Goal: Task Accomplishment & Management: Complete application form

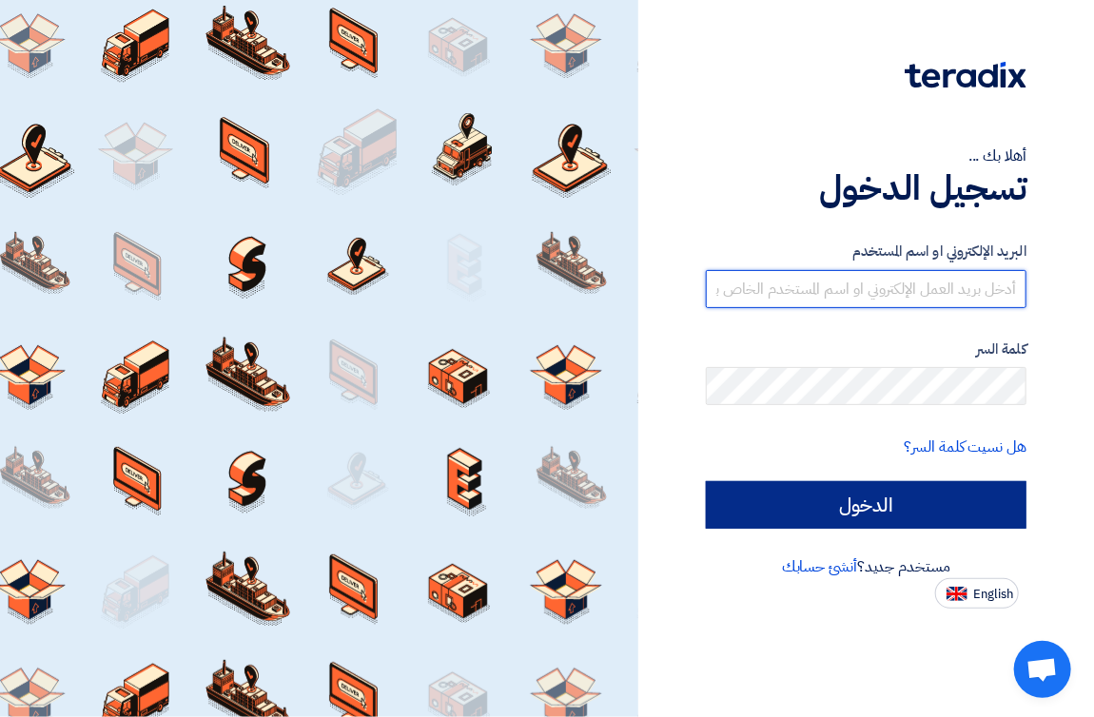
type input "mabouzekri@smartmediaeg.net"
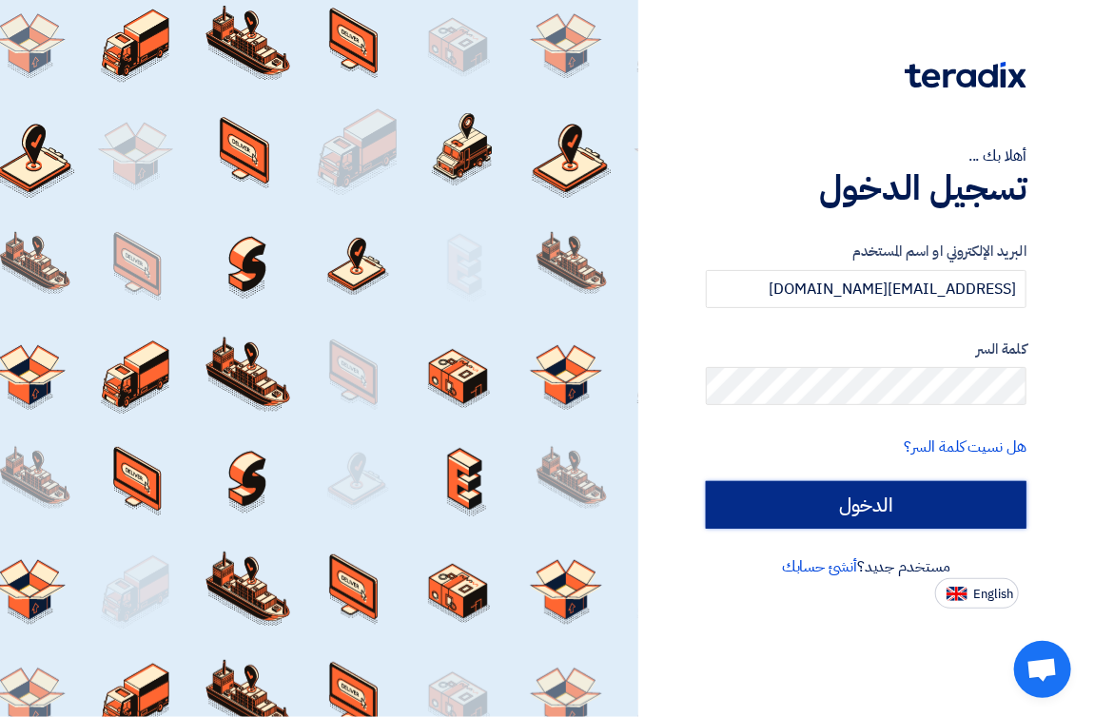
click at [877, 498] on input "الدخول" at bounding box center [866, 505] width 321 height 48
type input "Sign in"
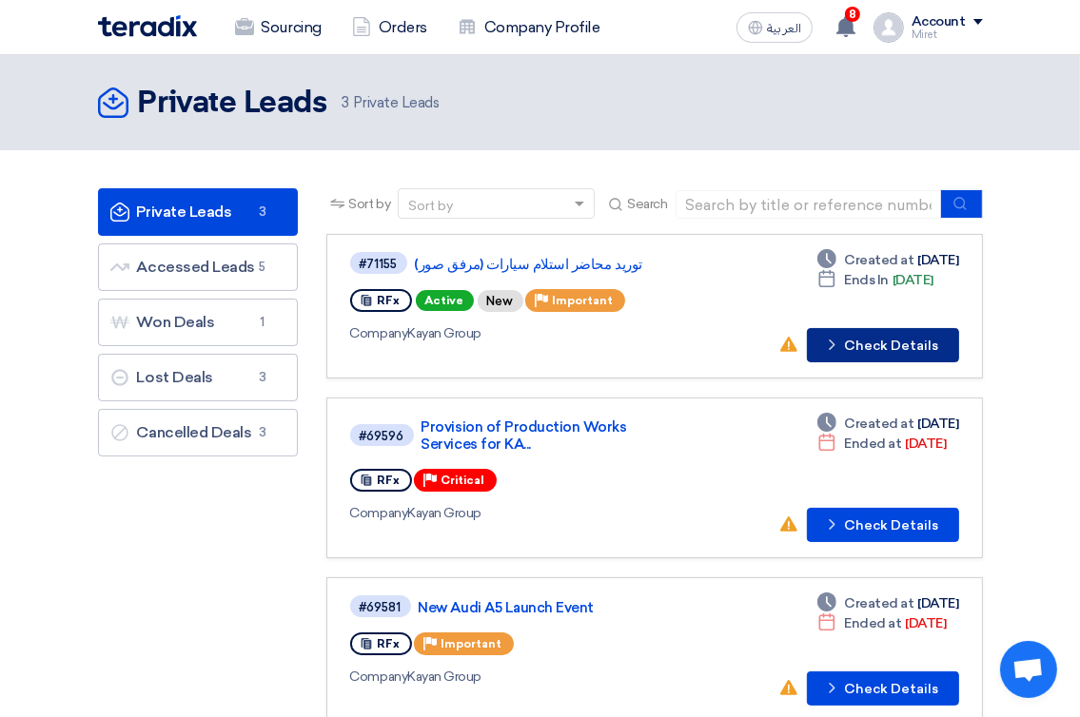
click at [898, 347] on button "Check details Check Details" at bounding box center [883, 345] width 152 height 34
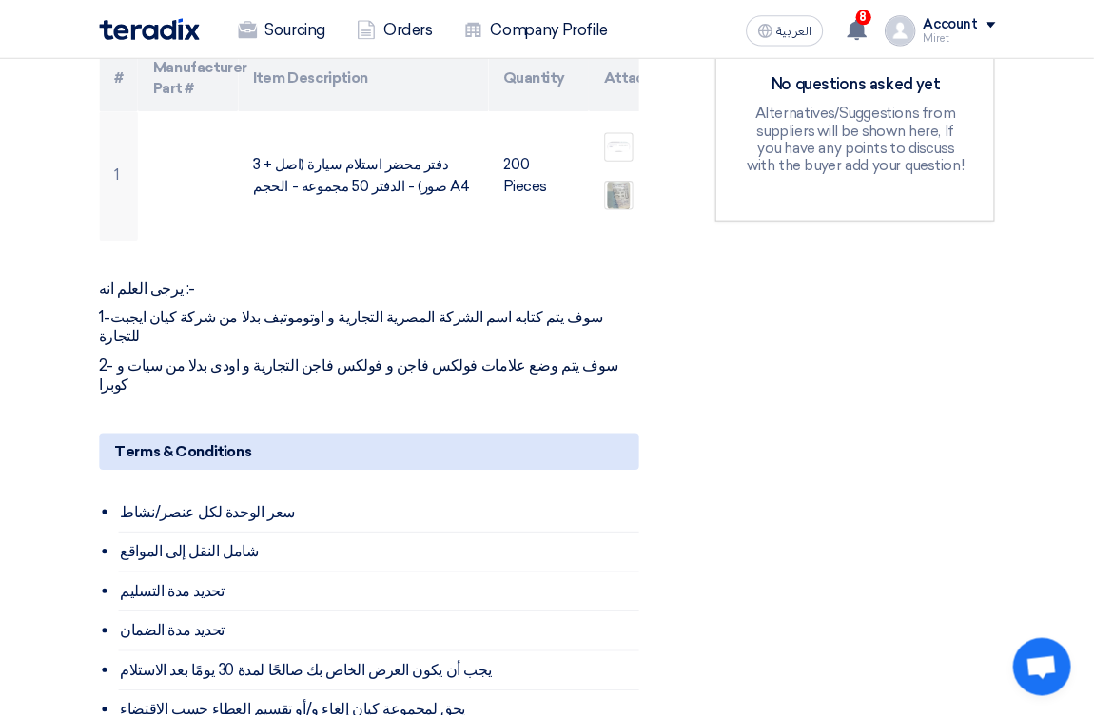
scroll to position [666, 0]
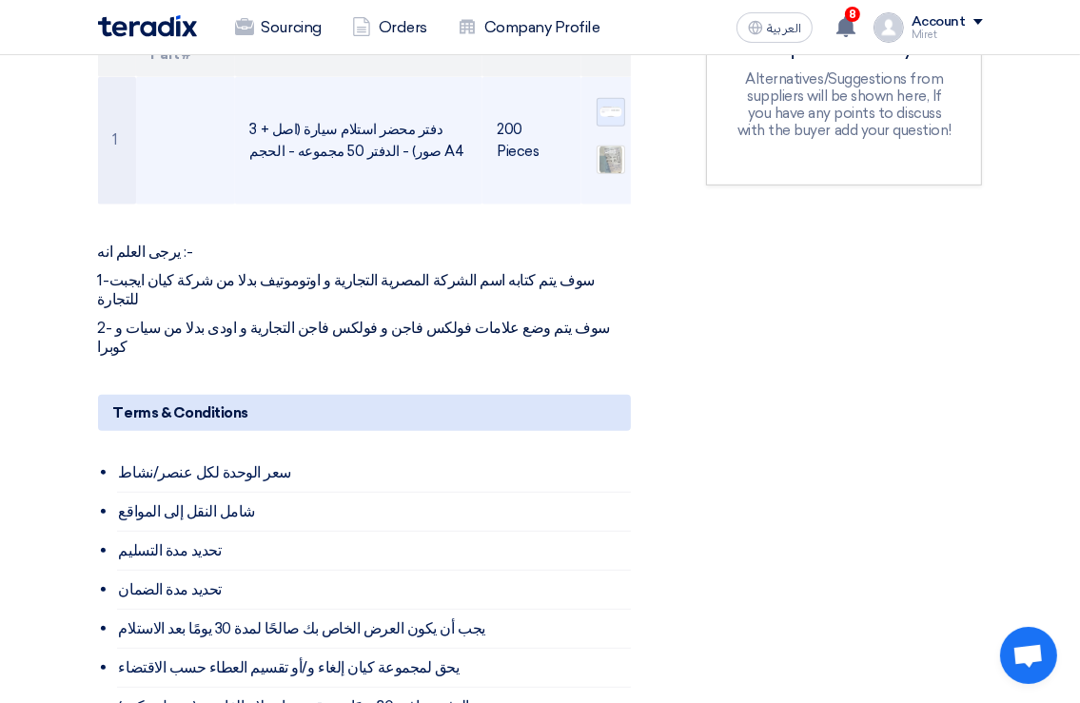
click at [605, 115] on img at bounding box center [610, 112] width 27 height 14
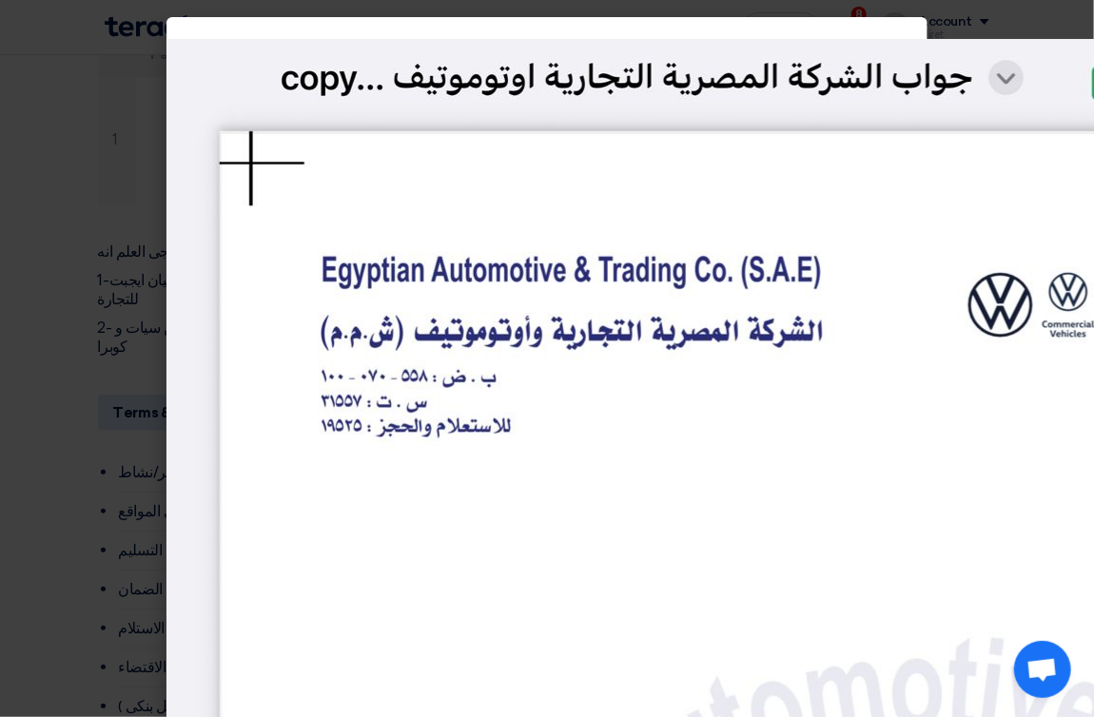
click at [671, 69] on img at bounding box center [927, 390] width 1522 height 703
click at [36, 27] on modal-container at bounding box center [547, 358] width 1094 height 717
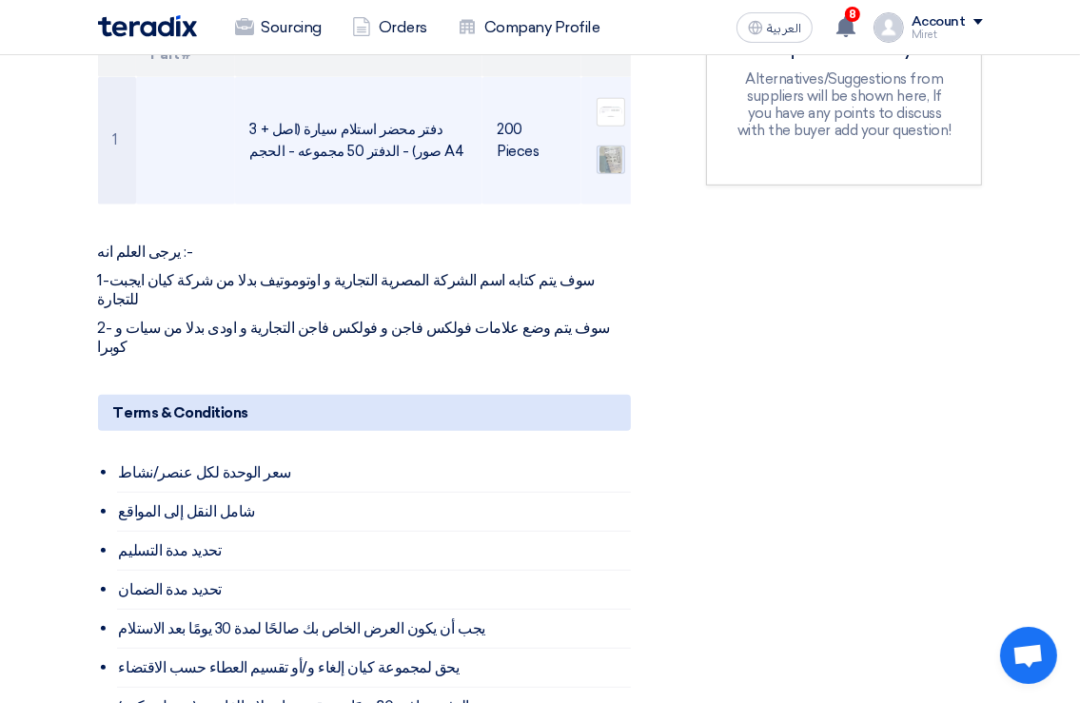
click at [609, 161] on img at bounding box center [610, 160] width 27 height 34
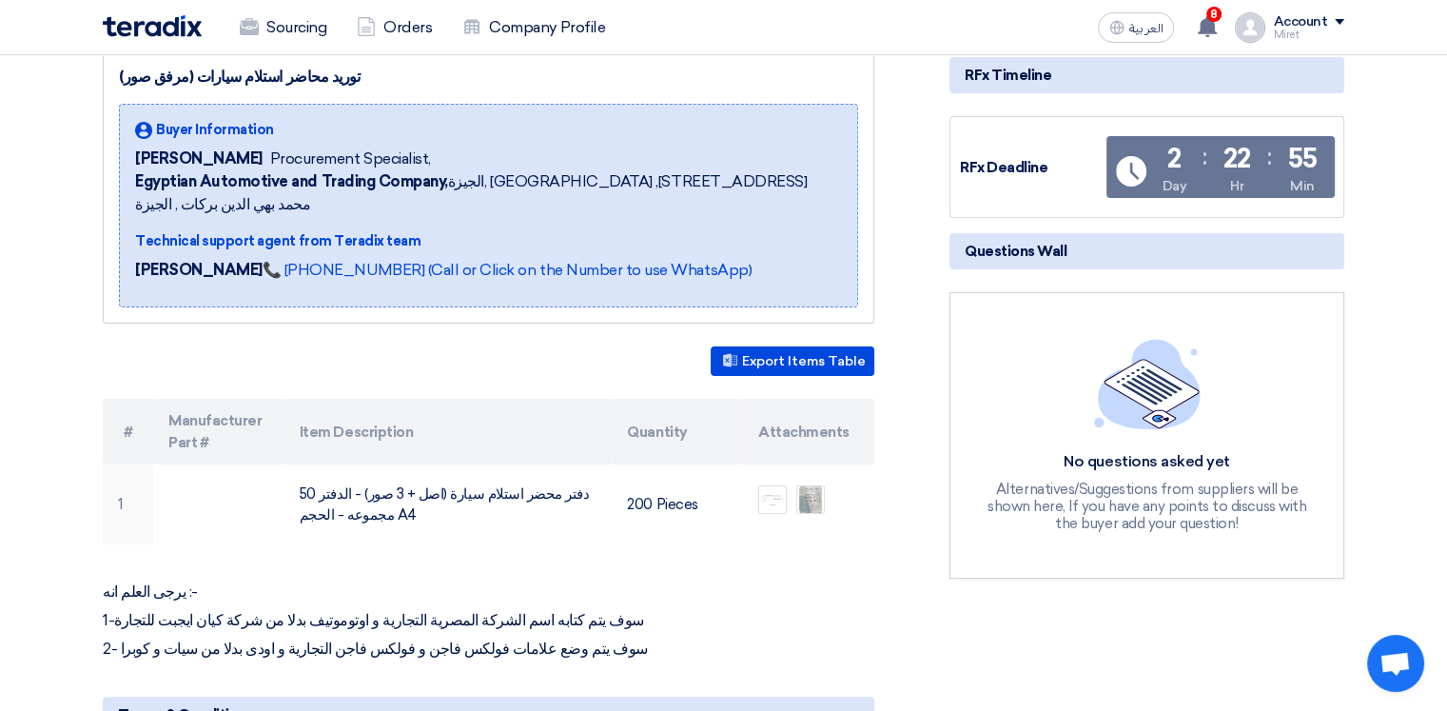
scroll to position [285, 0]
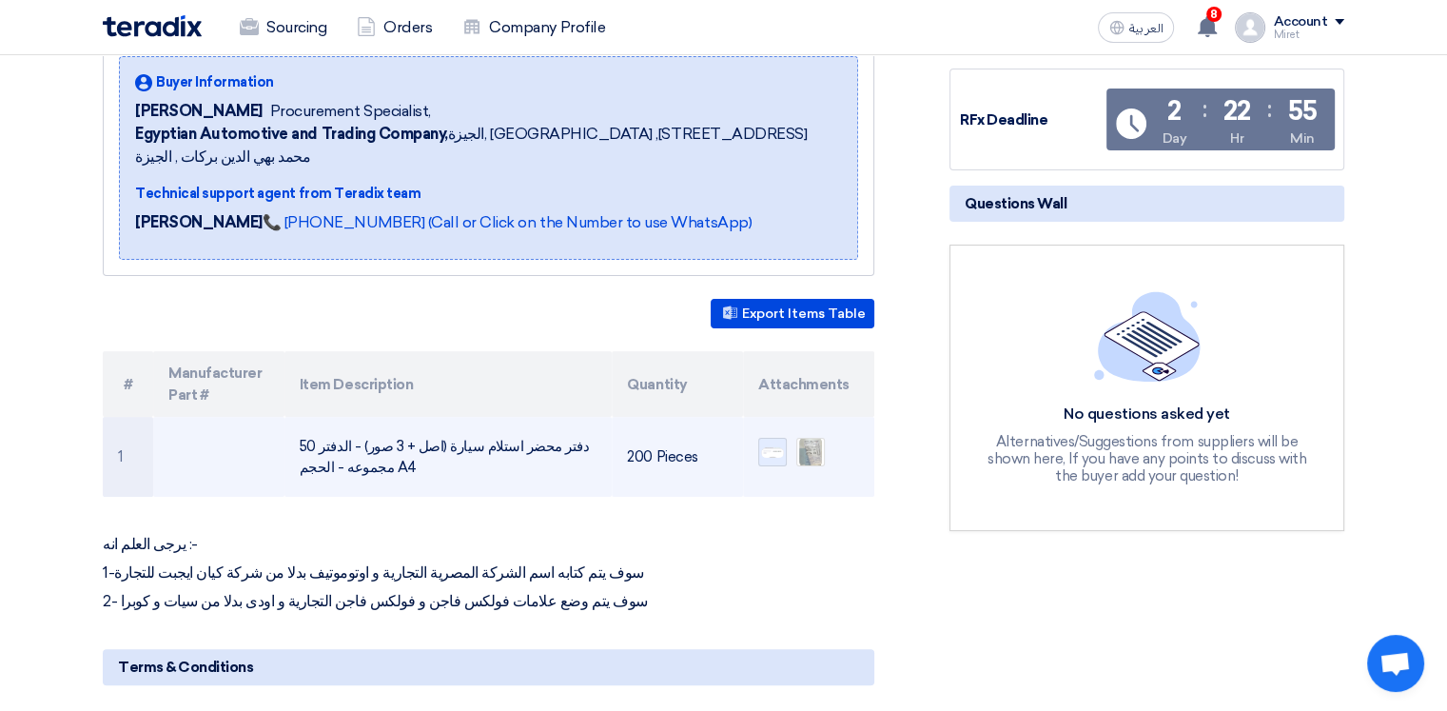
click at [769, 445] on img at bounding box center [772, 452] width 27 height 14
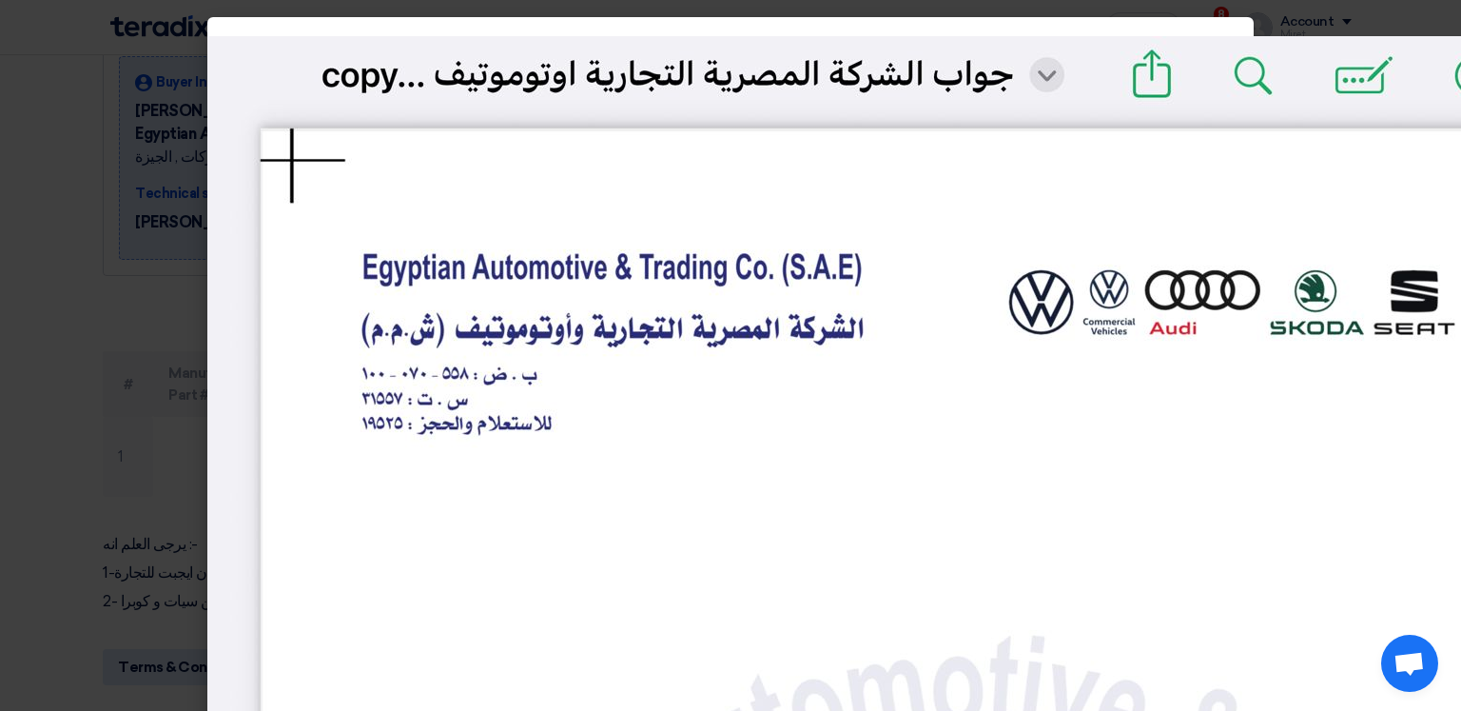
click at [38, 48] on modal-container at bounding box center [730, 355] width 1461 height 711
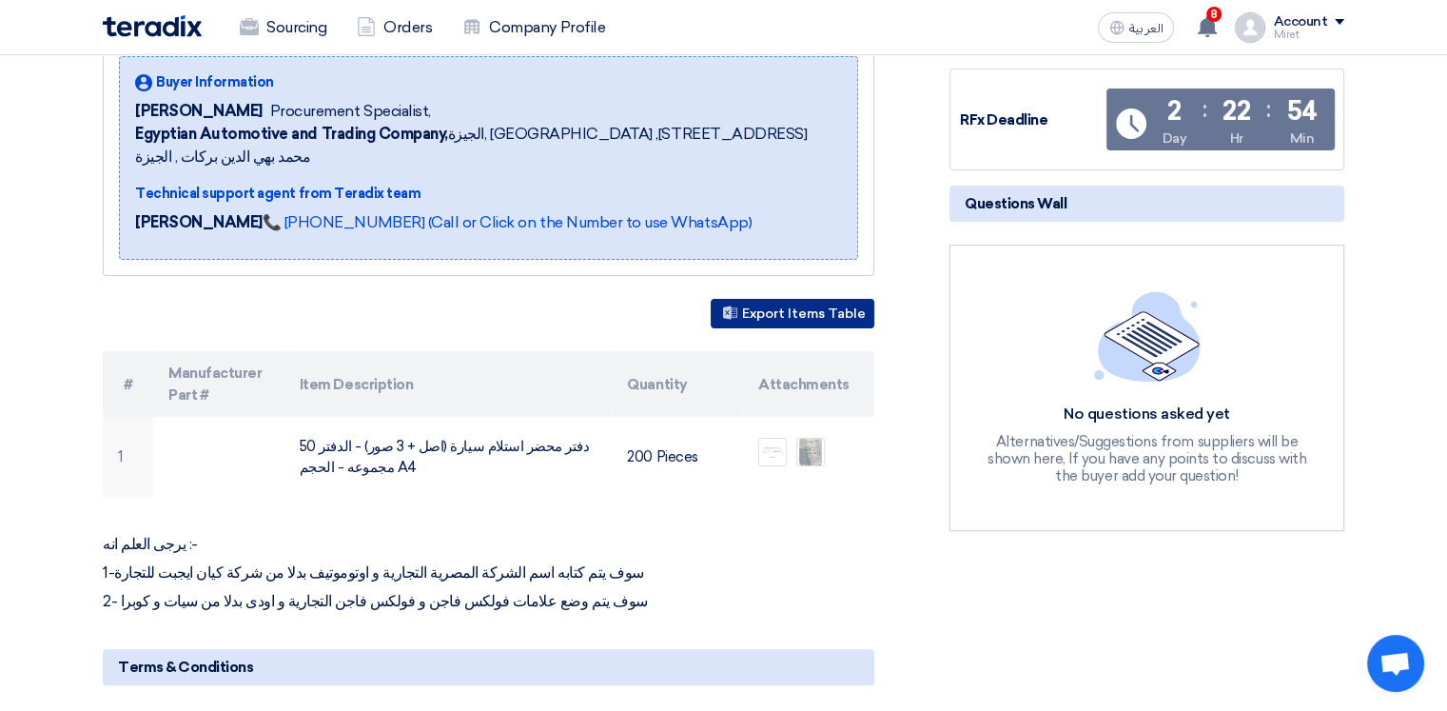
click at [815, 299] on button "Export Items Table" at bounding box center [793, 313] width 164 height 29
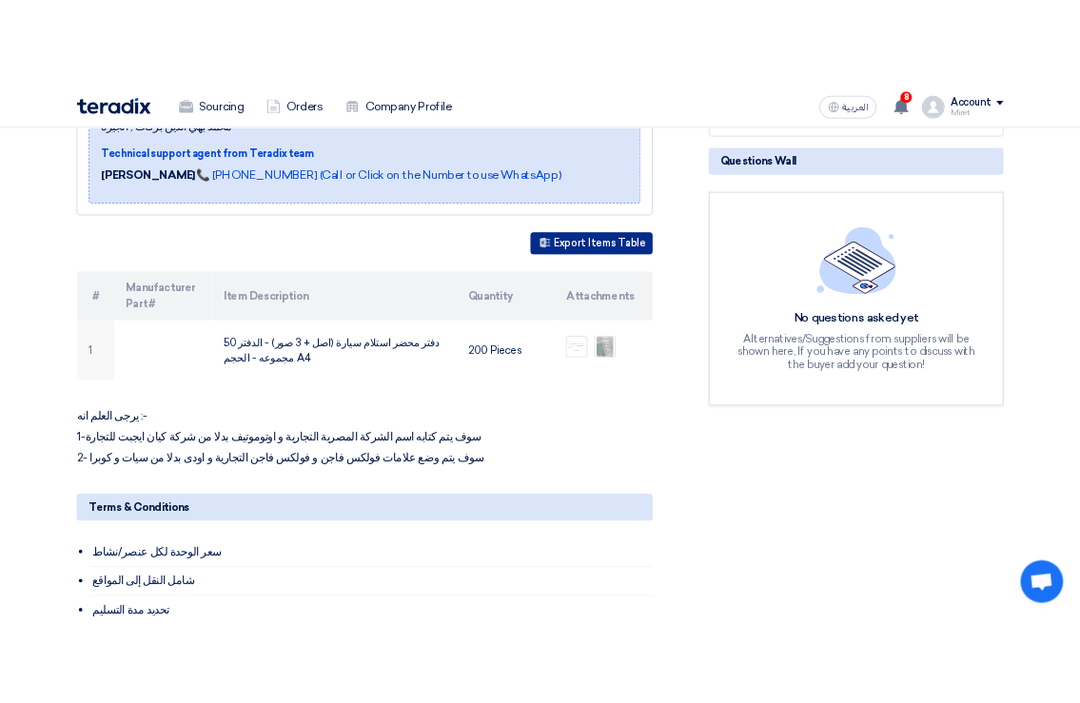
scroll to position [476, 0]
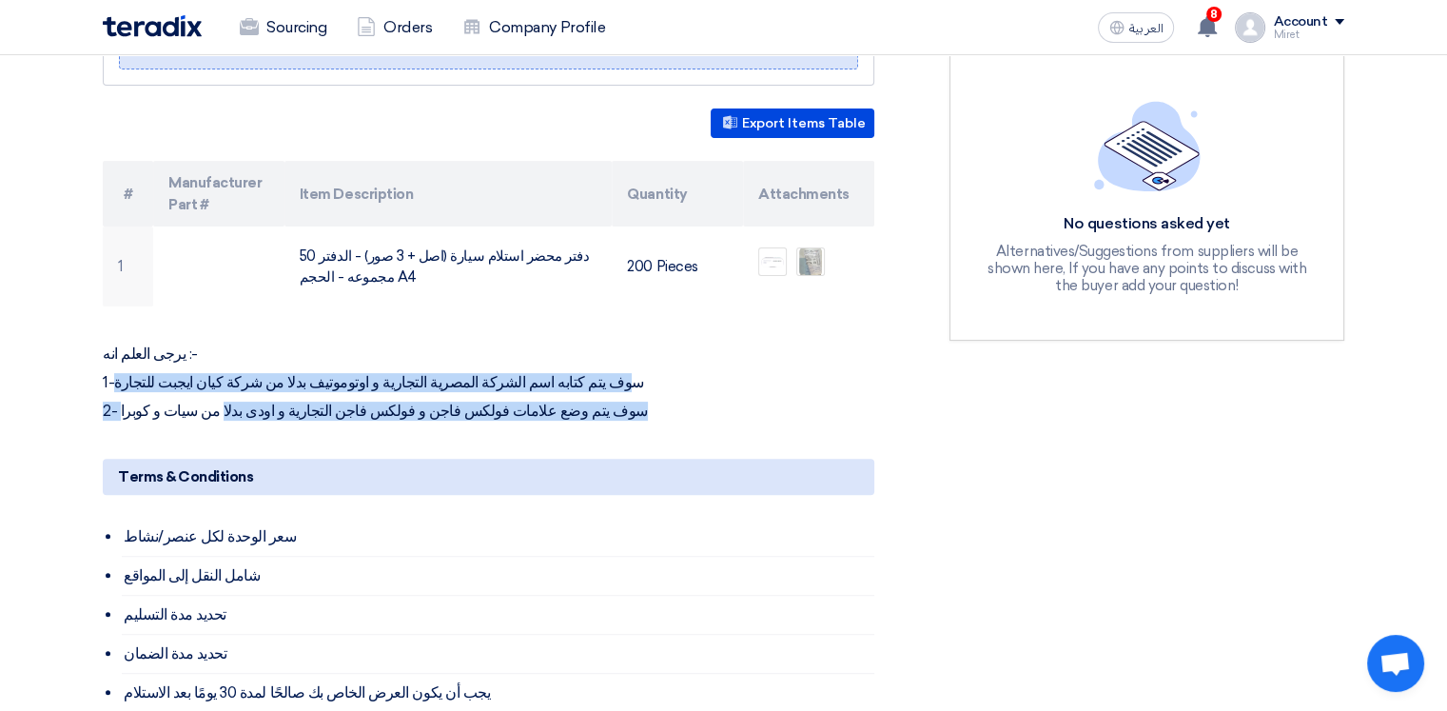
drag, startPoint x: 551, startPoint y: 365, endPoint x: 208, endPoint y: 381, distance: 342.8
click at [208, 381] on div "يرجى العلم انه :- 1-سوف يتم كتابه اسم الشركة المصرية التجارية و اوتوموتيف بدلا …" at bounding box center [488, 382] width 771 height 76
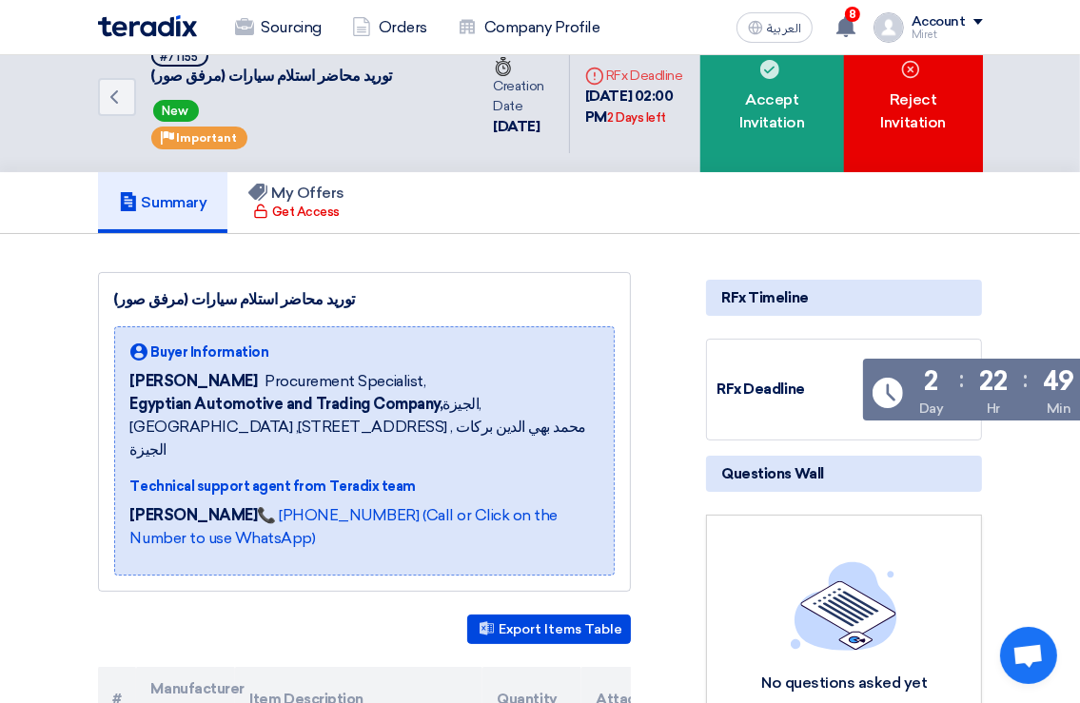
scroll to position [0, 0]
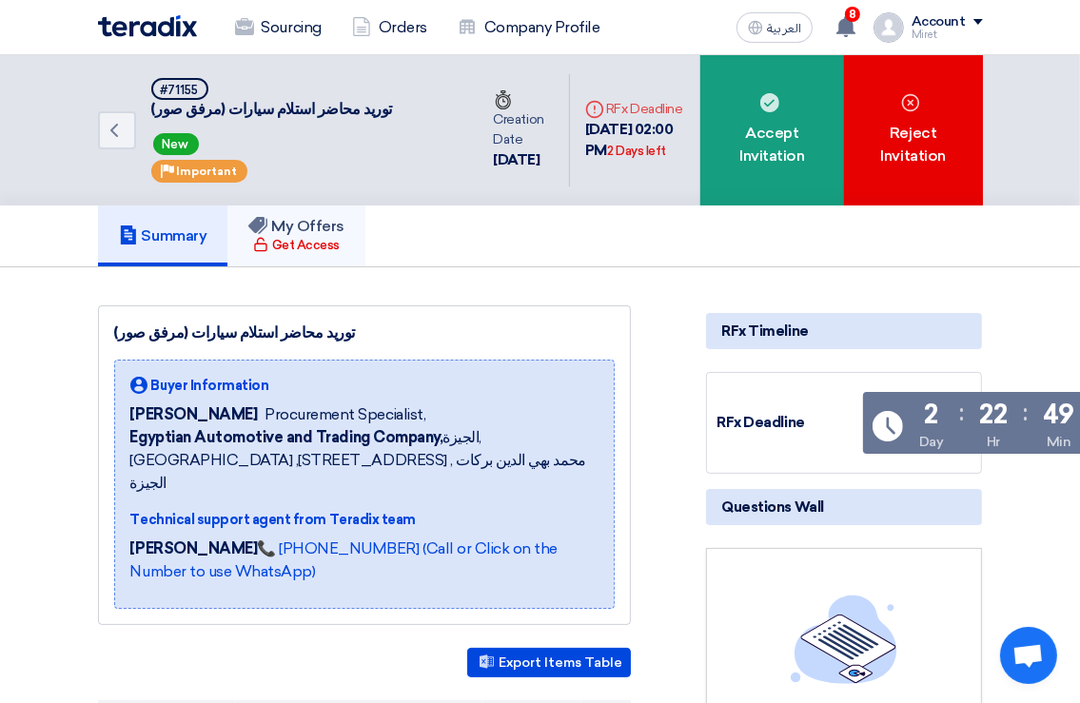
click at [291, 225] on h5 "My Offers" at bounding box center [296, 226] width 96 height 19
click at [305, 236] on div "Get Access" at bounding box center [296, 245] width 87 height 19
